Goal: Task Accomplishment & Management: Manage account settings

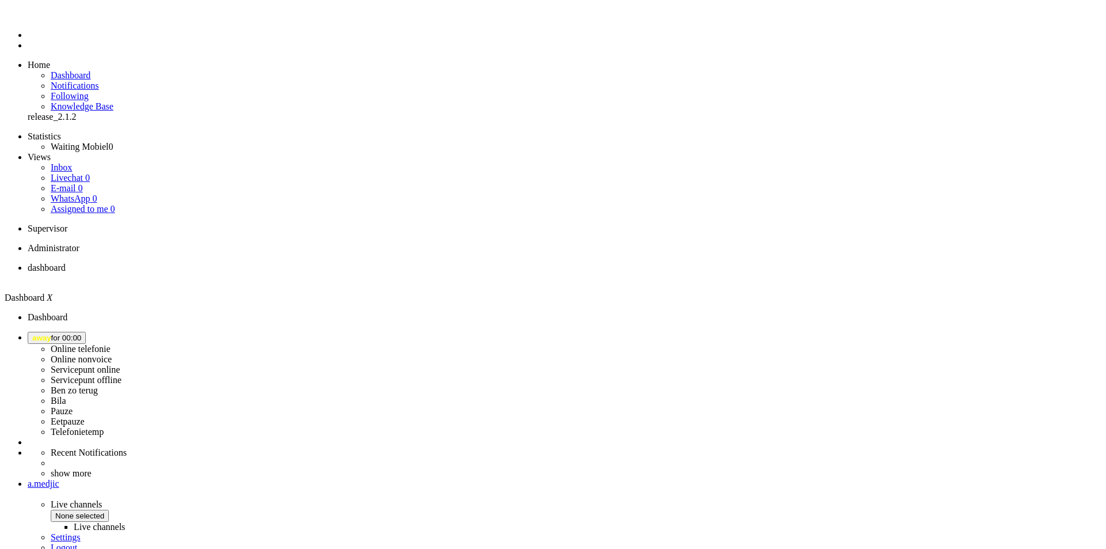
drag, startPoint x: 351, startPoint y: 442, endPoint x: 276, endPoint y: 401, distance: 86.1
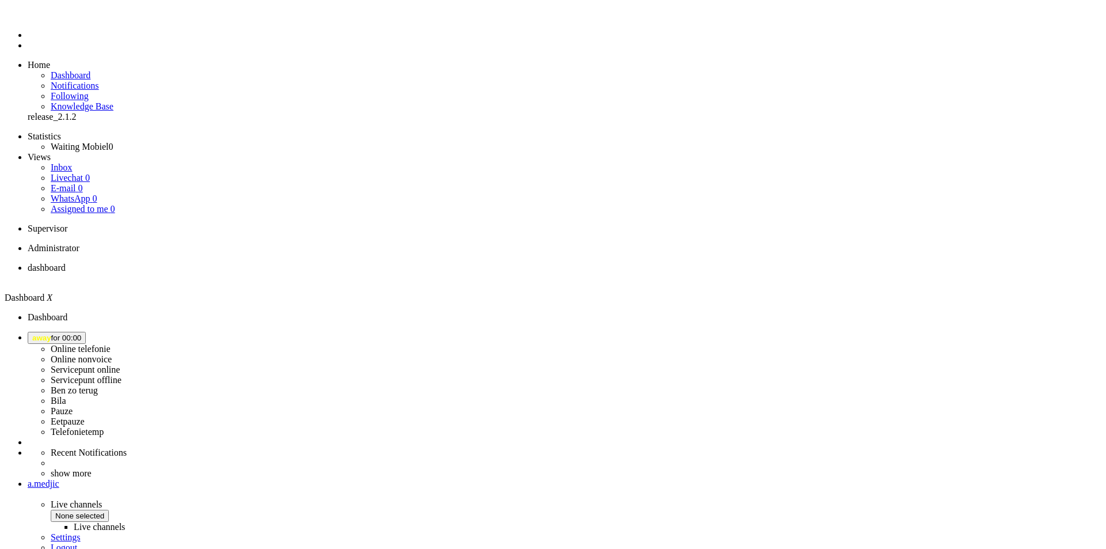
select select "message_per_user_brand"
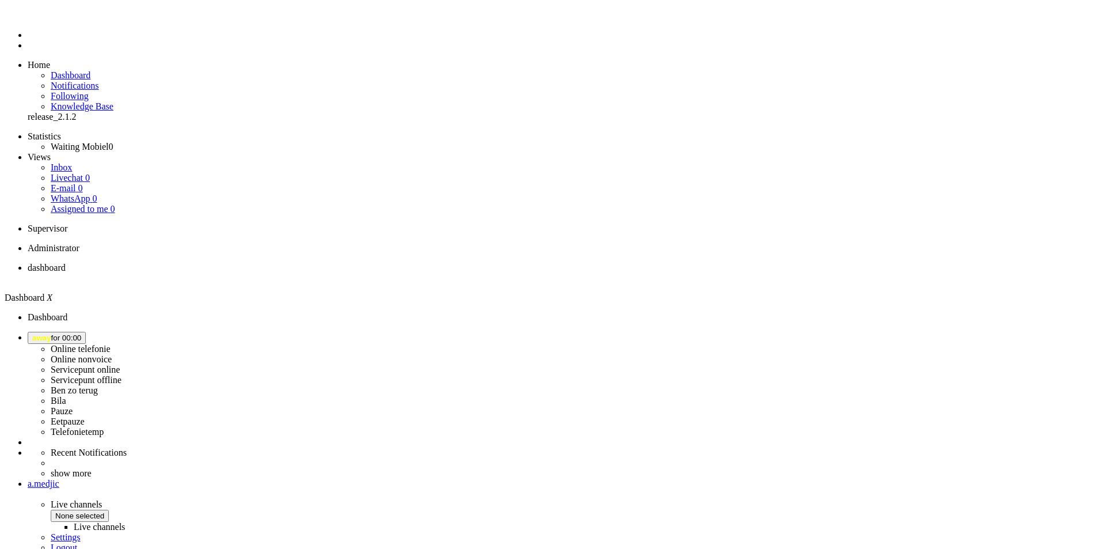
drag, startPoint x: 856, startPoint y: 403, endPoint x: 861, endPoint y: 398, distance: 7.3
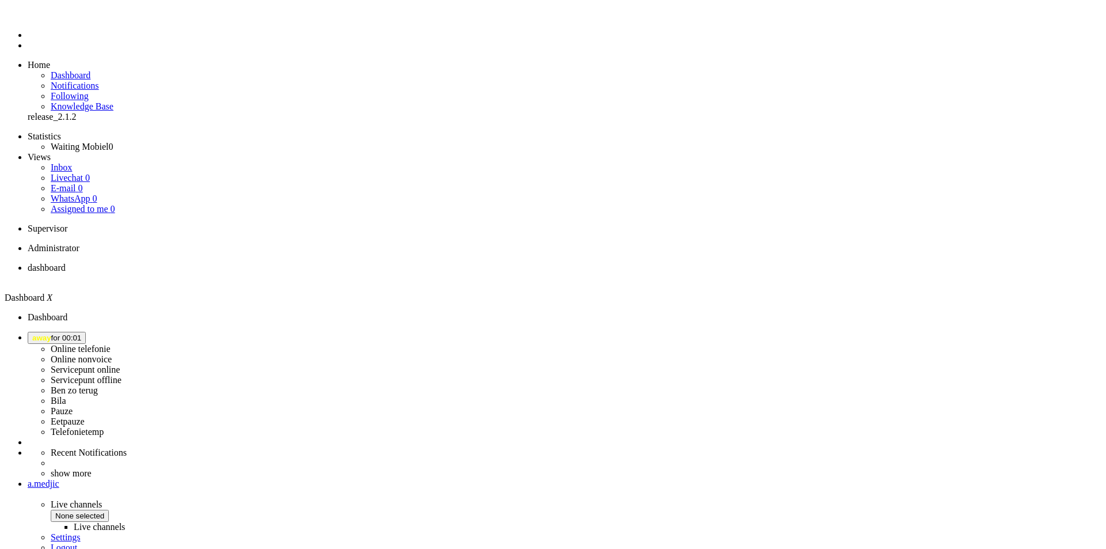
select select "1"
click at [1066, 479] on div "a.medjic" at bounding box center [565, 484] width 1074 height 10
click at [77, 543] on link "Logout" at bounding box center [64, 548] width 27 height 10
